Goal: Check status: Check status

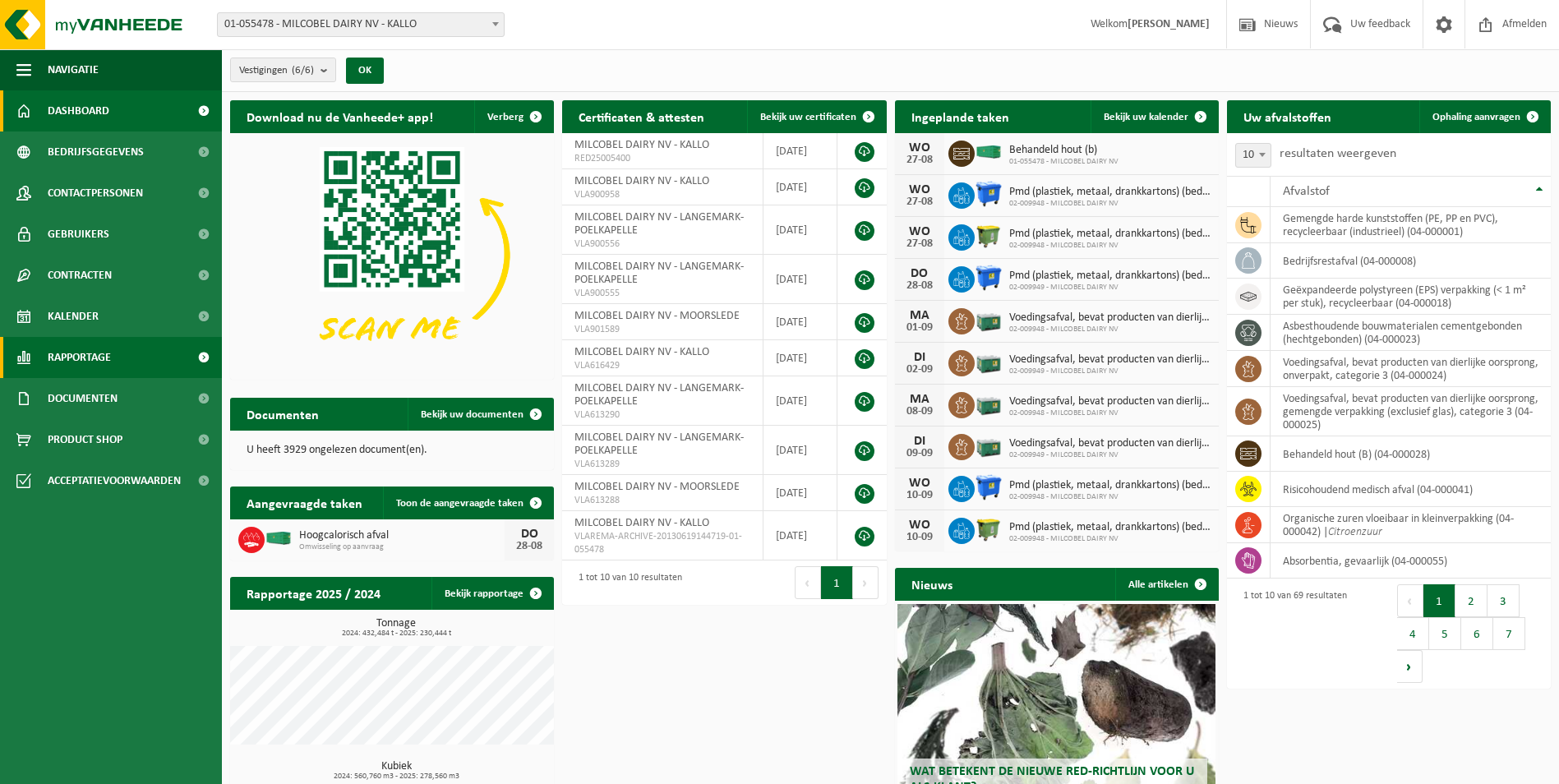
click at [104, 344] on span "Rapportage" at bounding box center [79, 357] width 64 height 42
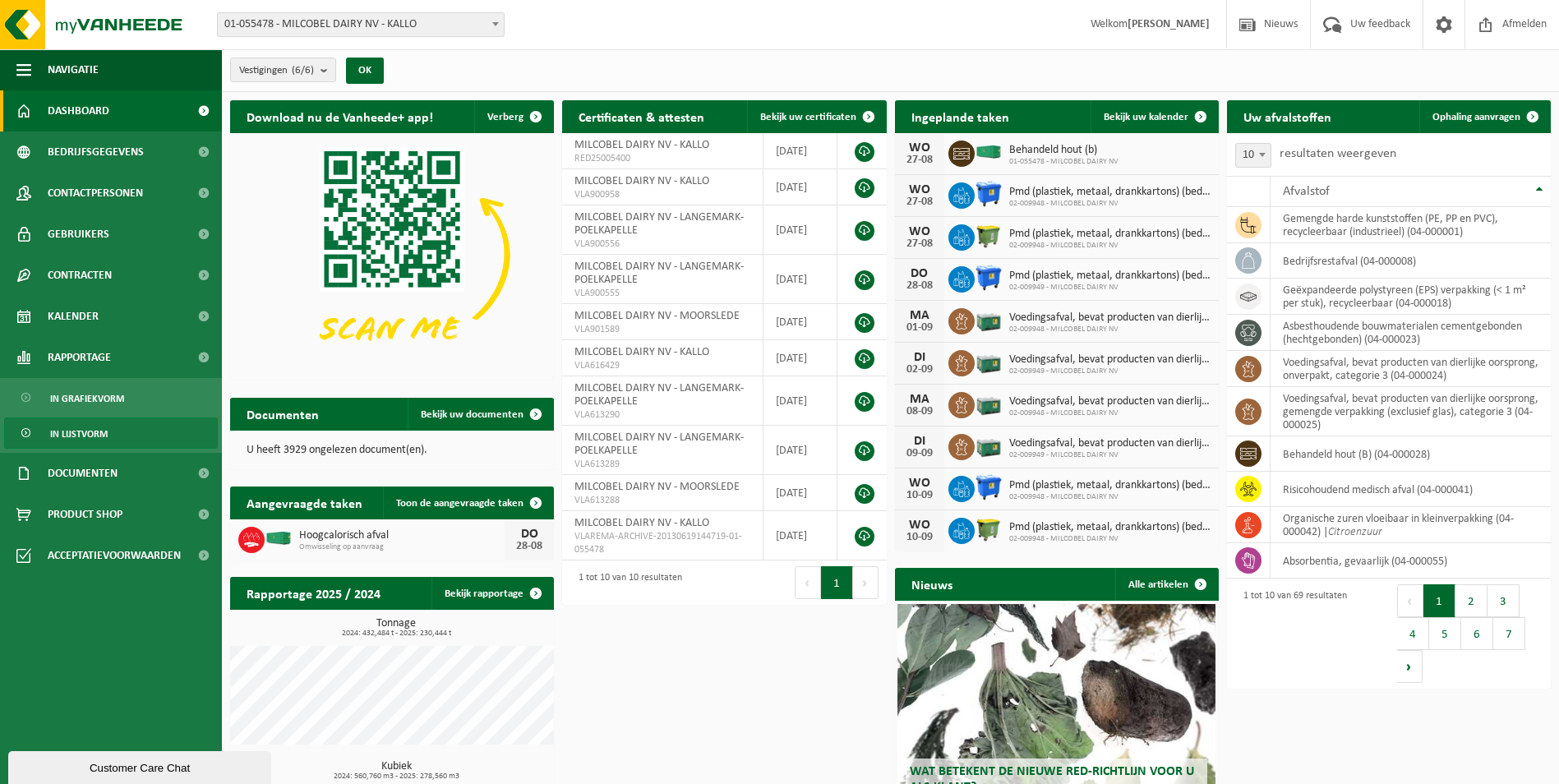
click at [102, 433] on span "In lijstvorm" at bounding box center [78, 434] width 57 height 31
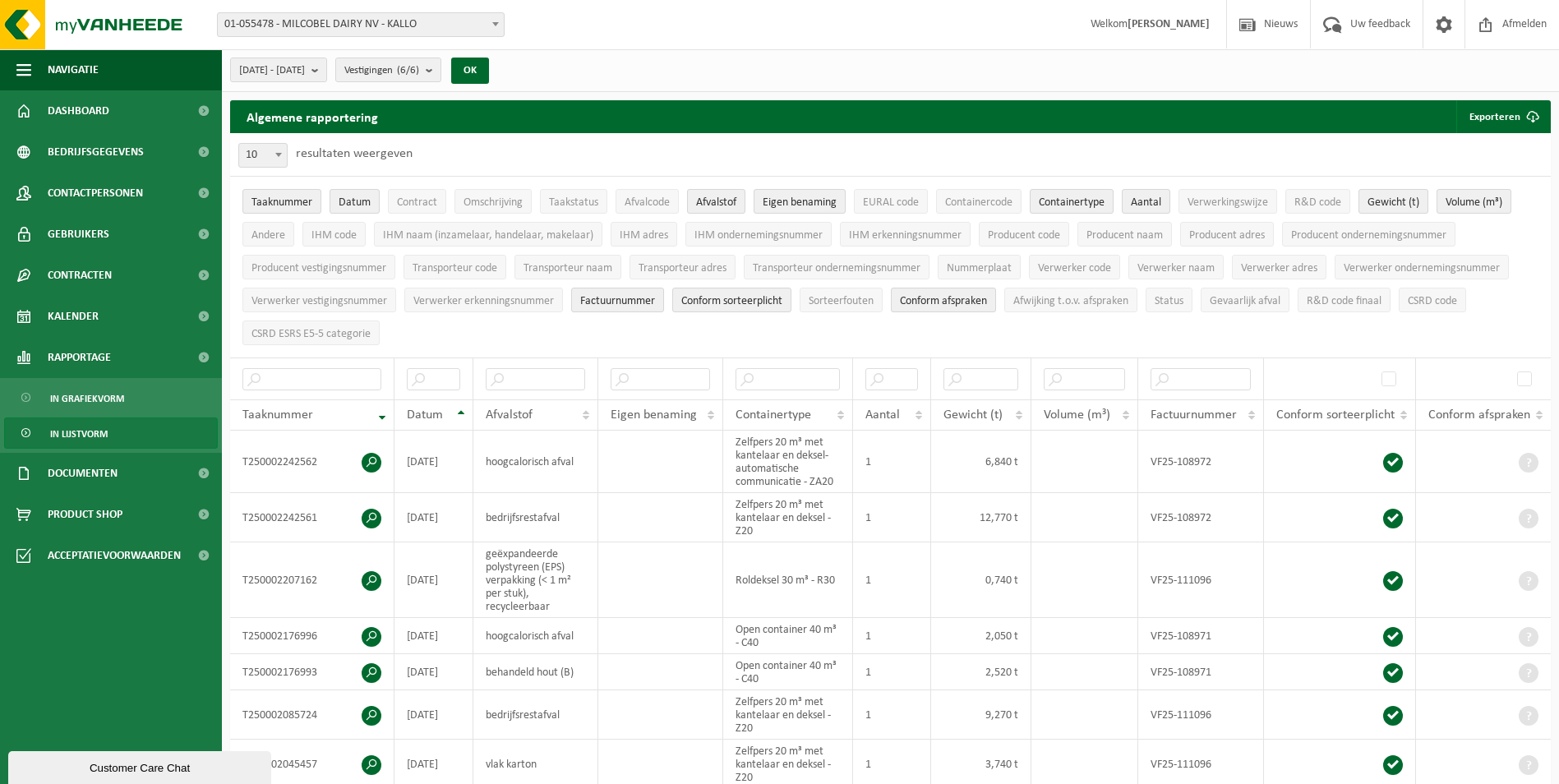
click at [462, 19] on span "01-055478 - MILCOBEL DAIRY NV - KALLO" at bounding box center [361, 24] width 286 height 23
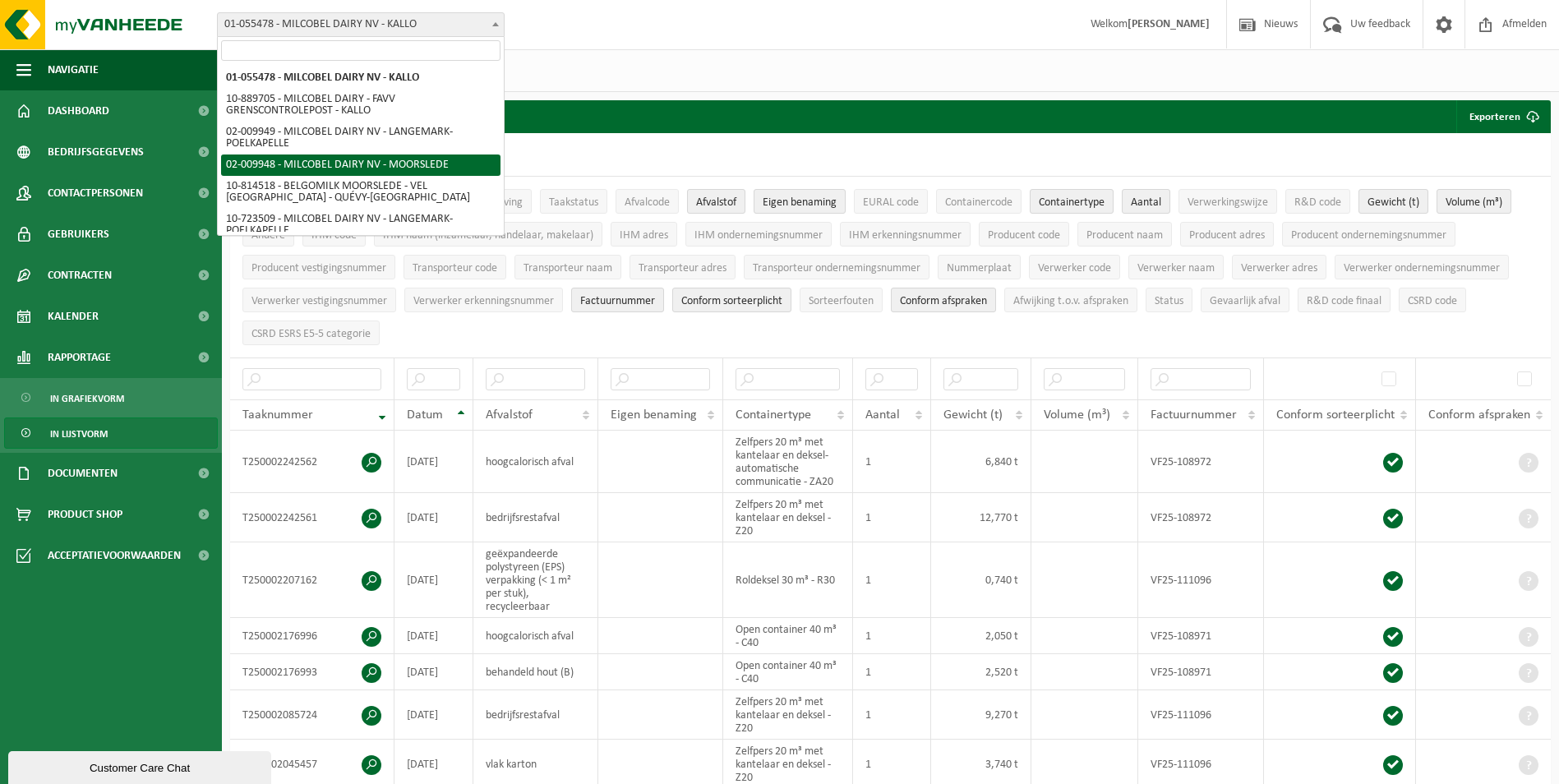
select select "1949"
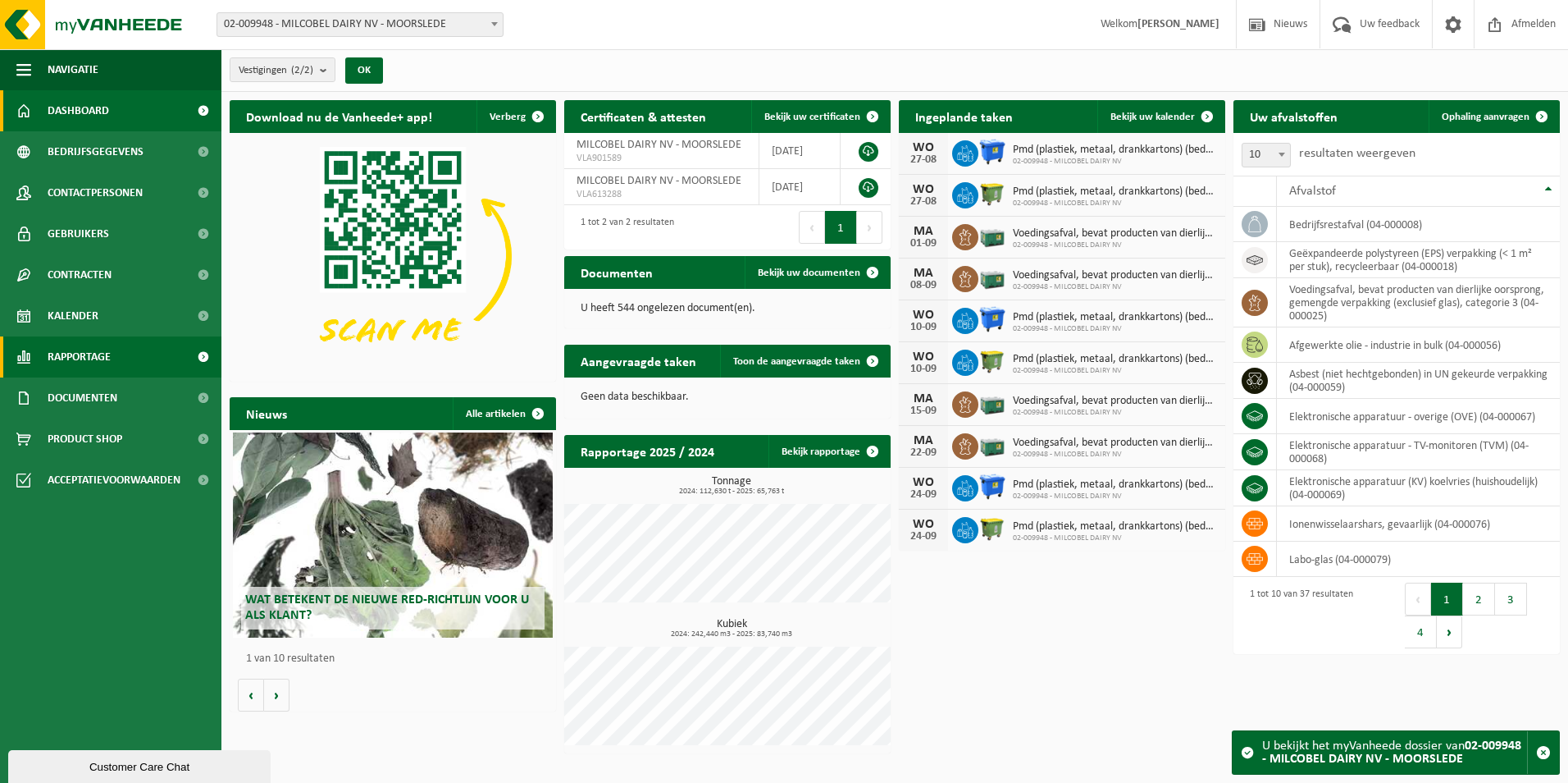
click at [107, 354] on span "Rapportage" at bounding box center [79, 356] width 64 height 41
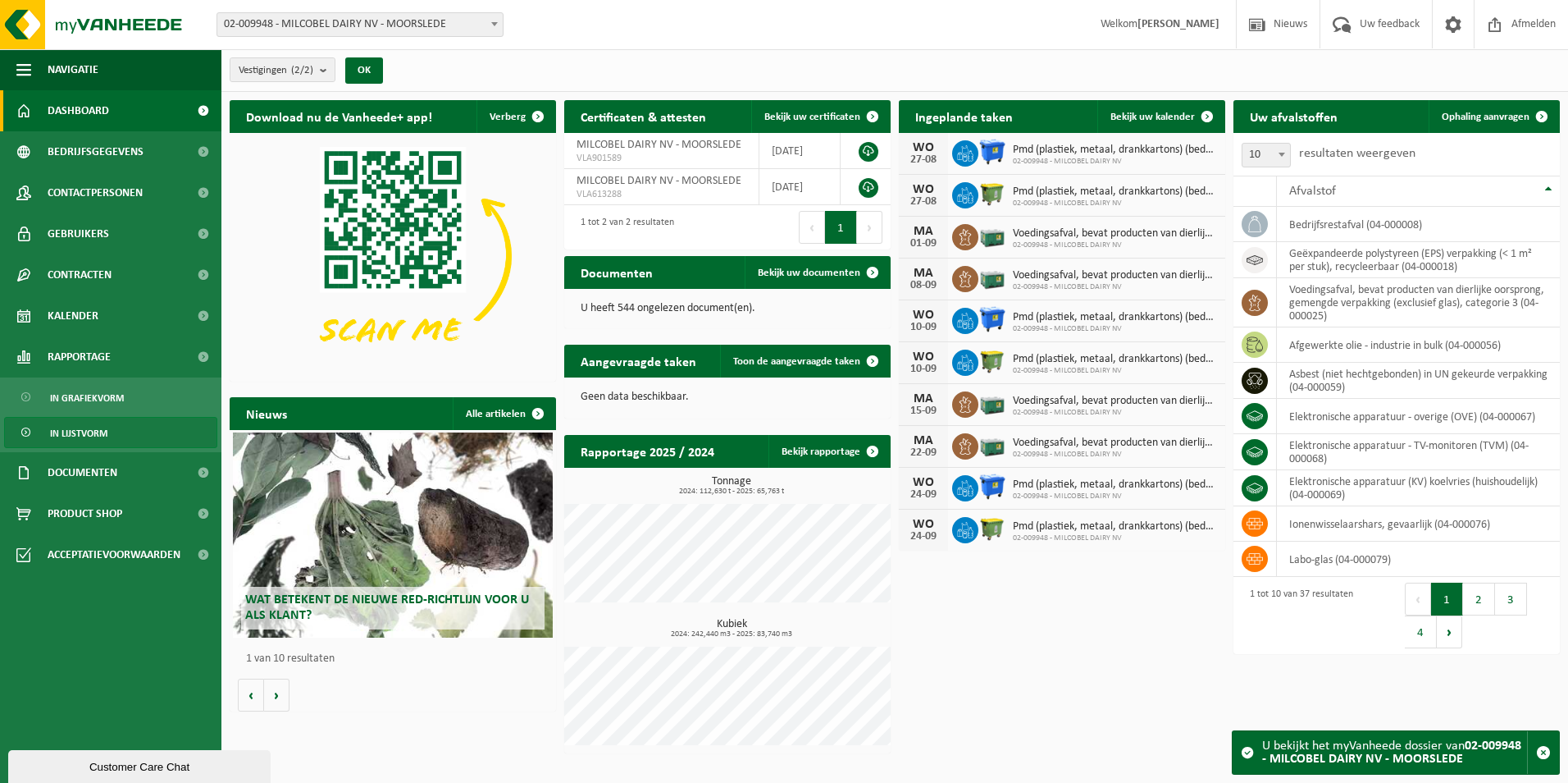
click at [125, 429] on link "In lijstvorm" at bounding box center [110, 433] width 214 height 31
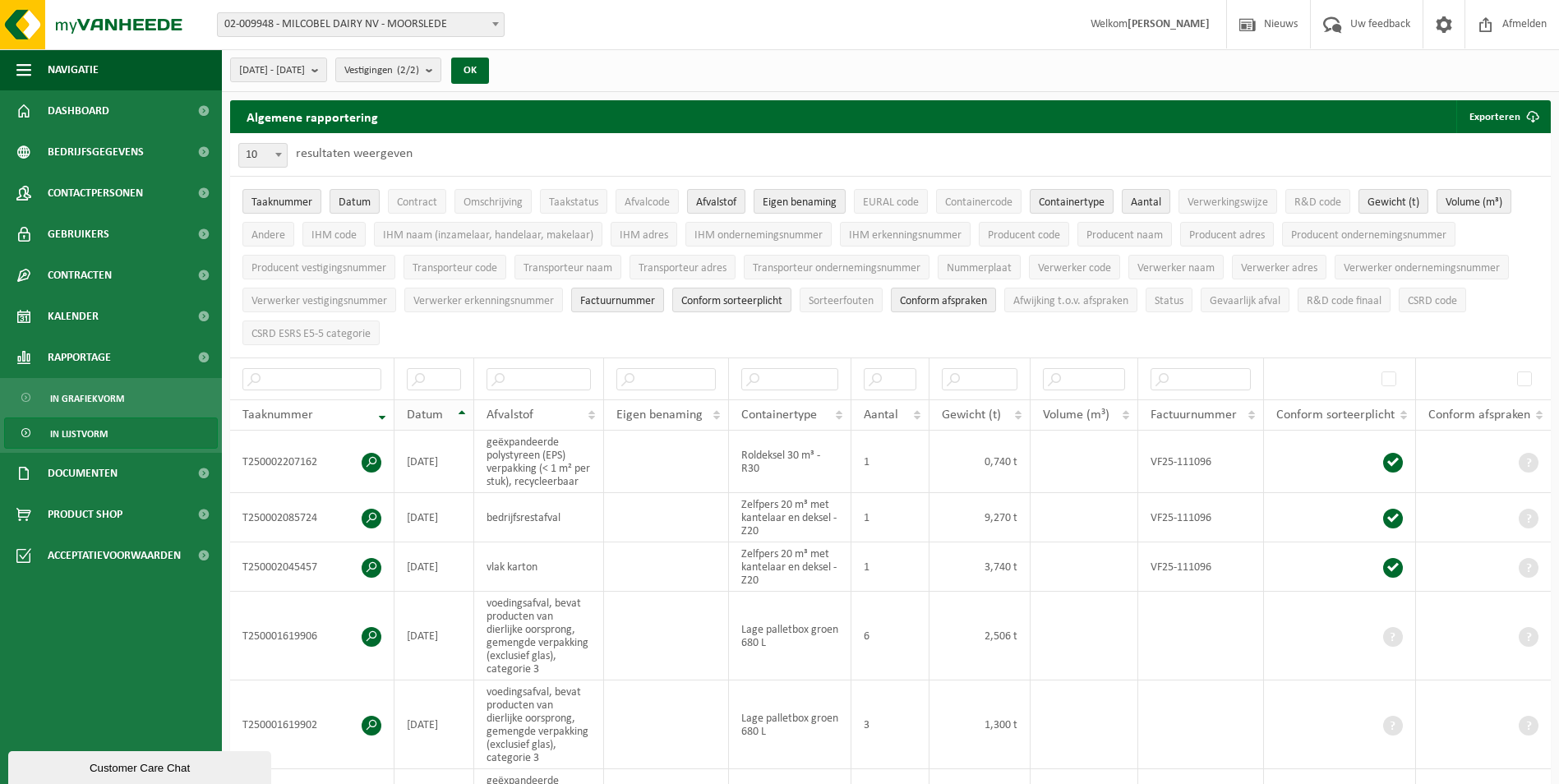
click at [463, 409] on th "Datum" at bounding box center [434, 415] width 79 height 31
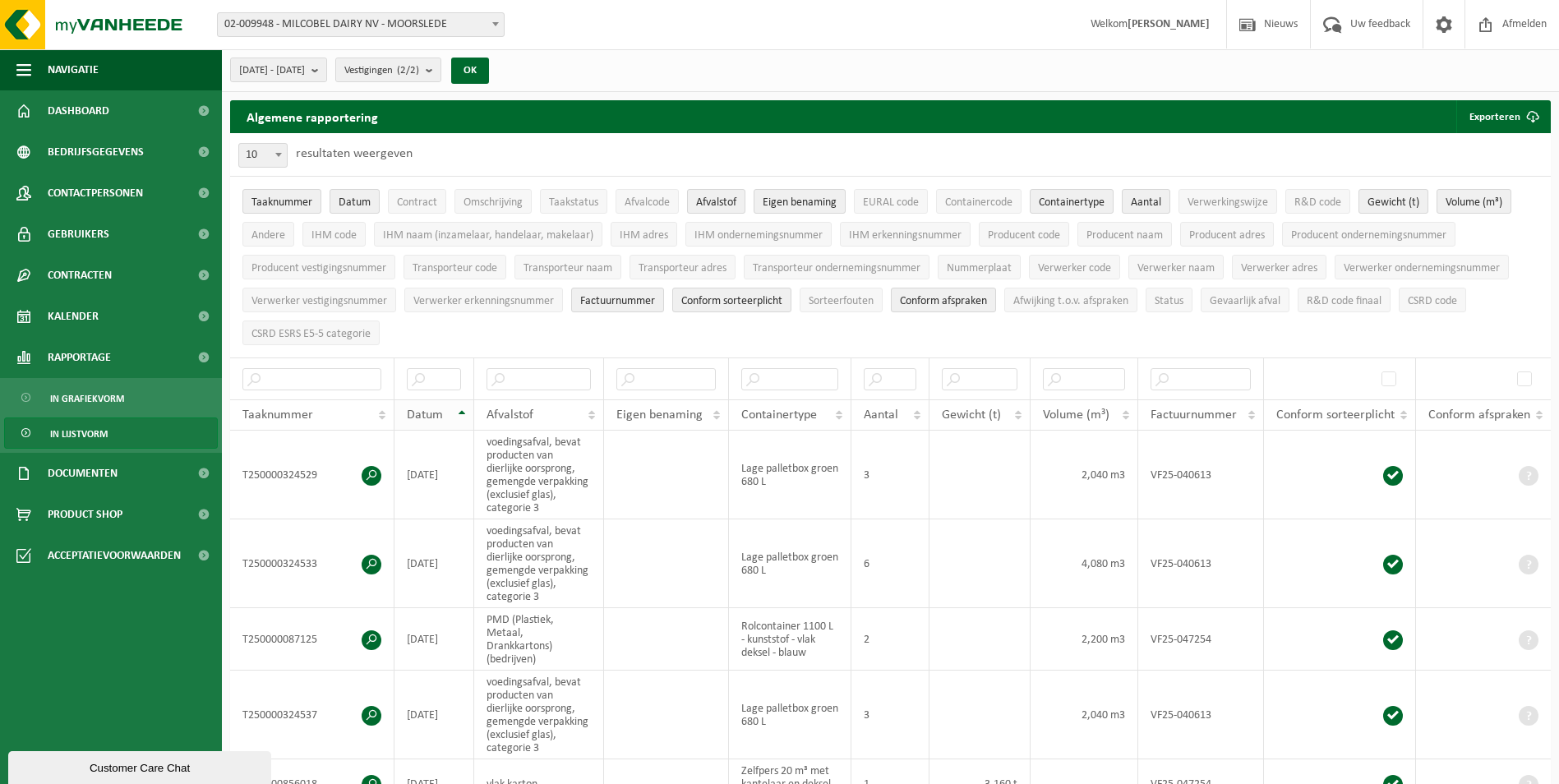
click at [463, 409] on th "Datum" at bounding box center [434, 415] width 79 height 31
